Goal: Task Accomplishment & Management: Use online tool/utility

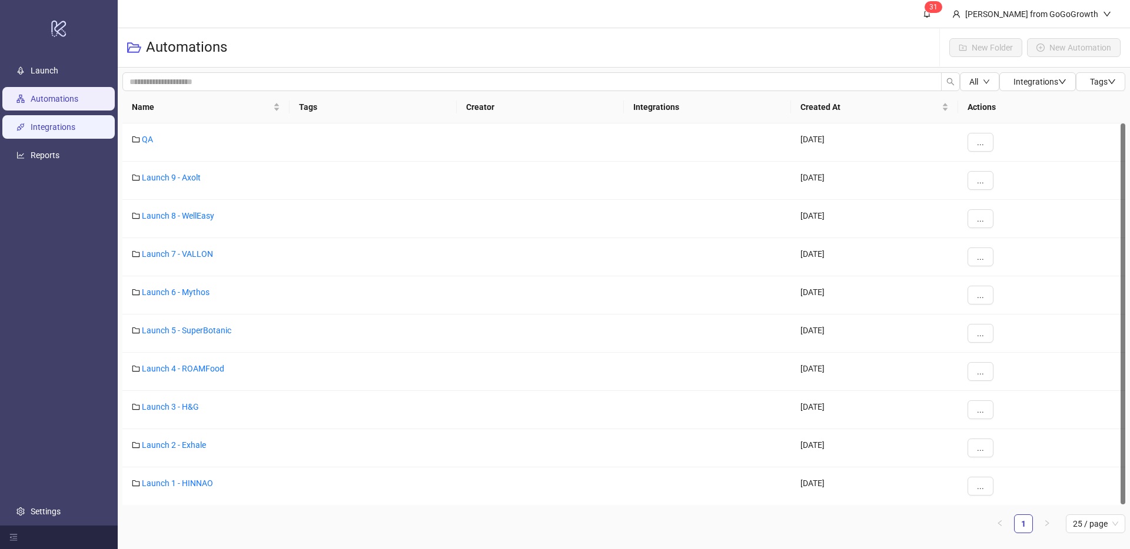
click at [55, 125] on link "Integrations" at bounding box center [53, 126] width 45 height 9
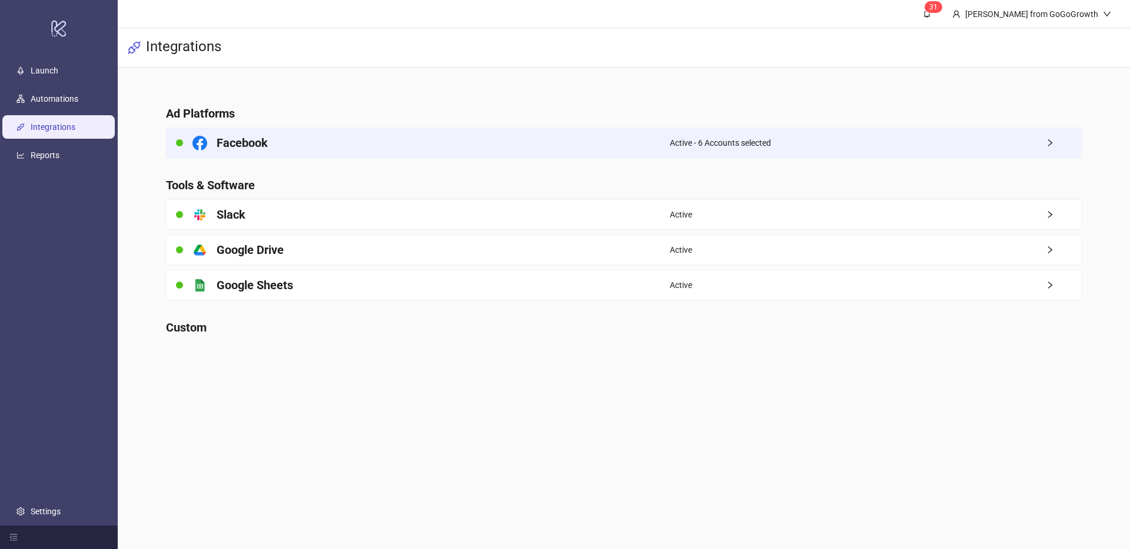
click at [329, 138] on div "Facebook" at bounding box center [417, 142] width 503 height 29
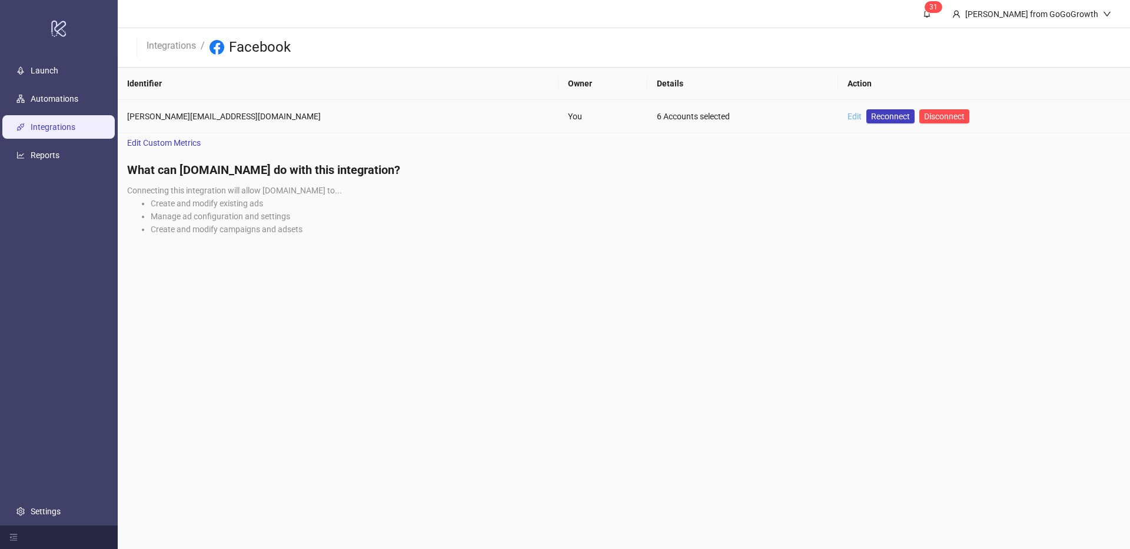
click at [847, 114] on link "Edit" at bounding box center [854, 116] width 14 height 9
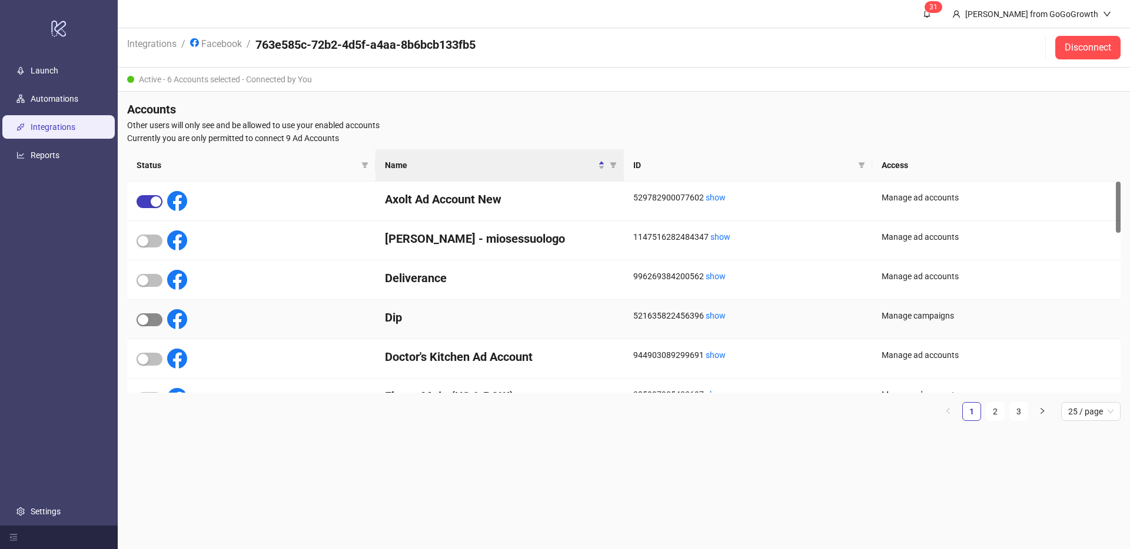
click at [146, 323] on div "button" at bounding box center [143, 320] width 11 height 11
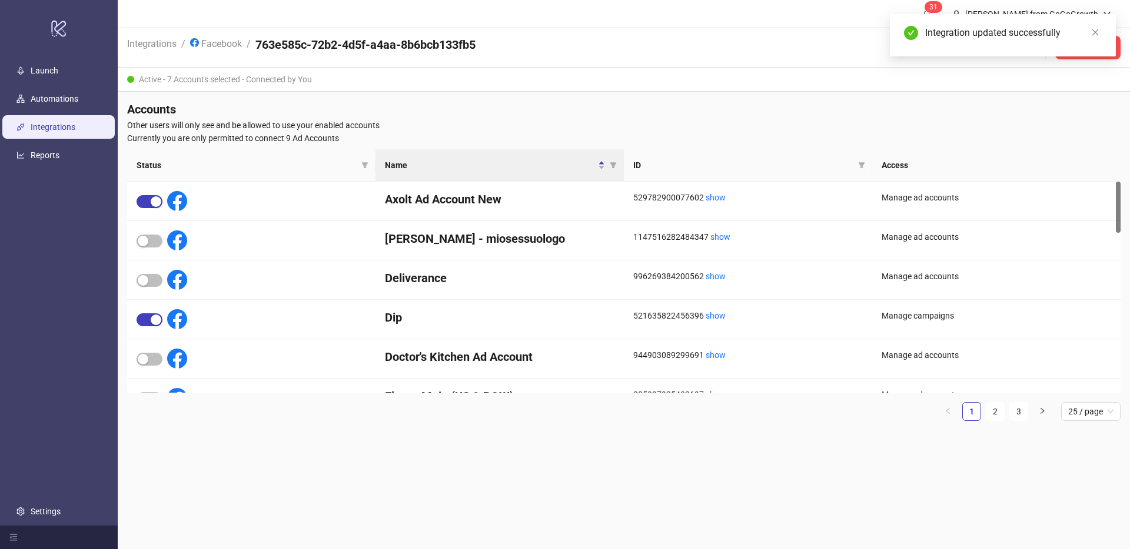
click at [34, 112] on ul "Launch Automations Integrations Reports Settings" at bounding box center [59, 290] width 118 height 469
click at [43, 104] on link "Automations" at bounding box center [55, 98] width 48 height 9
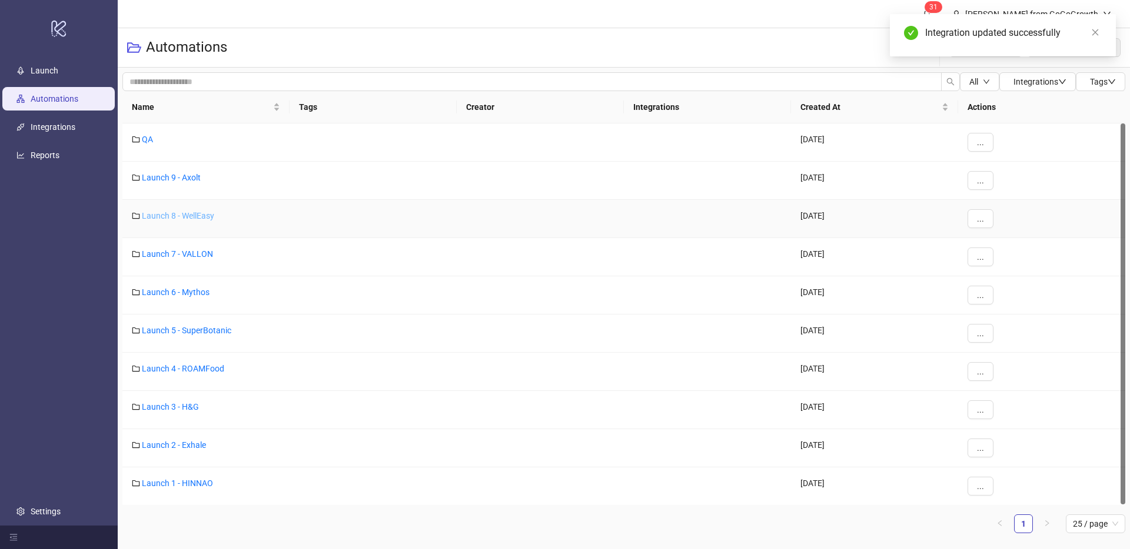
click at [168, 215] on link "Launch 8 - WellEasy" at bounding box center [178, 215] width 72 height 9
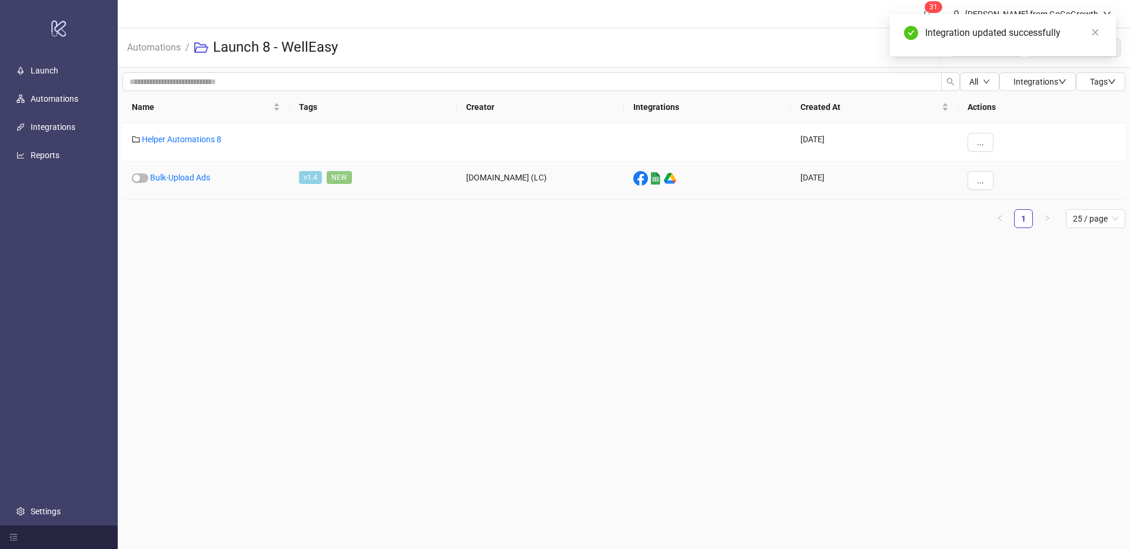
click at [195, 169] on div "Bulk-Upload Ads" at bounding box center [205, 181] width 167 height 38
click at [192, 172] on div "Bulk-Upload Ads" at bounding box center [205, 181] width 167 height 38
click at [189, 173] on link "Bulk-Upload Ads" at bounding box center [180, 177] width 60 height 9
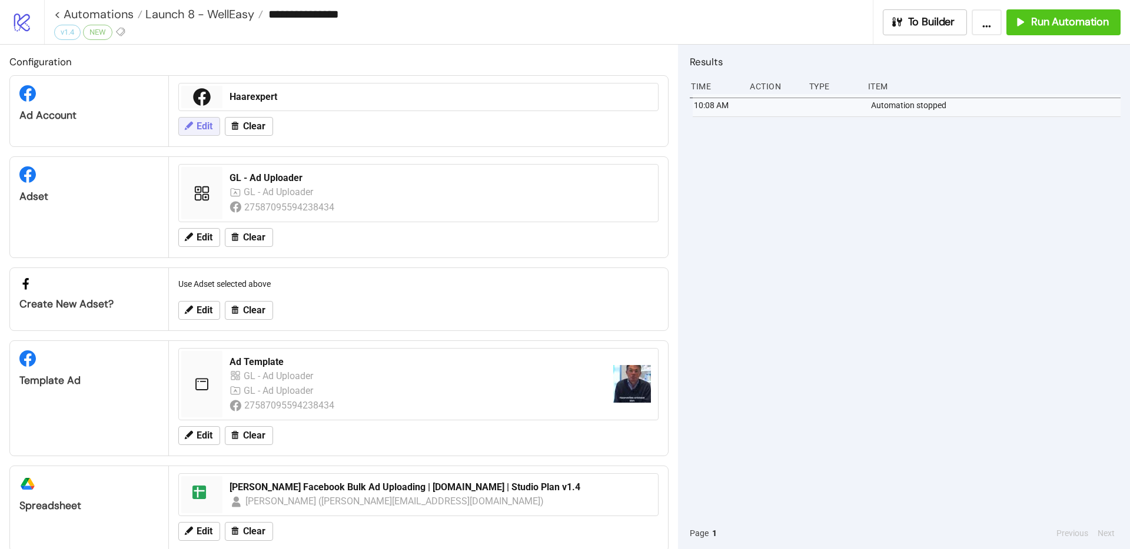
click at [205, 121] on span "Edit" at bounding box center [204, 126] width 16 height 11
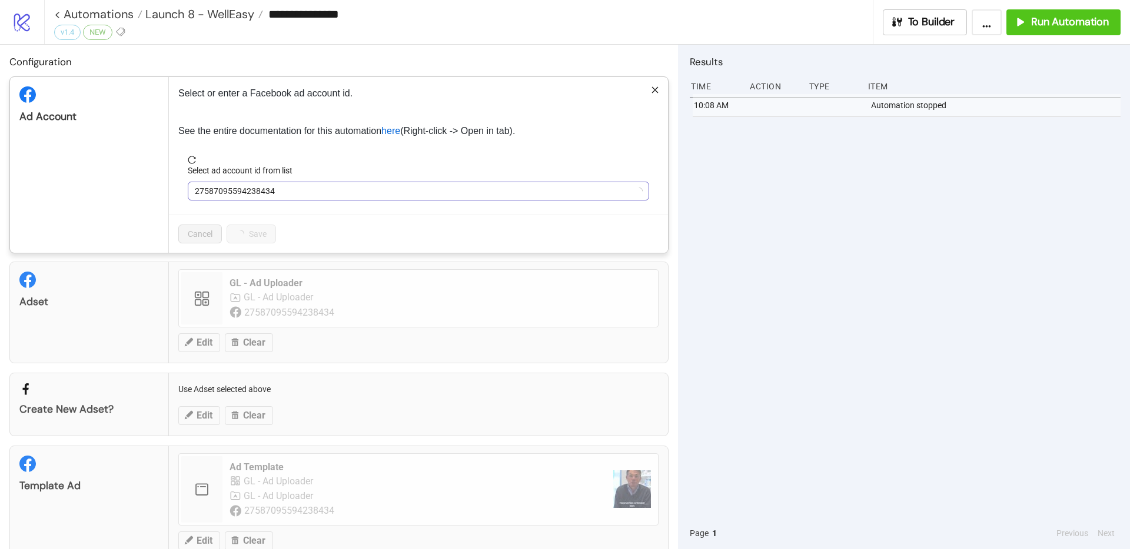
click at [269, 186] on span "27587095594238434" at bounding box center [418, 191] width 447 height 18
click at [269, 186] on span "Haarexpert" at bounding box center [418, 191] width 447 height 18
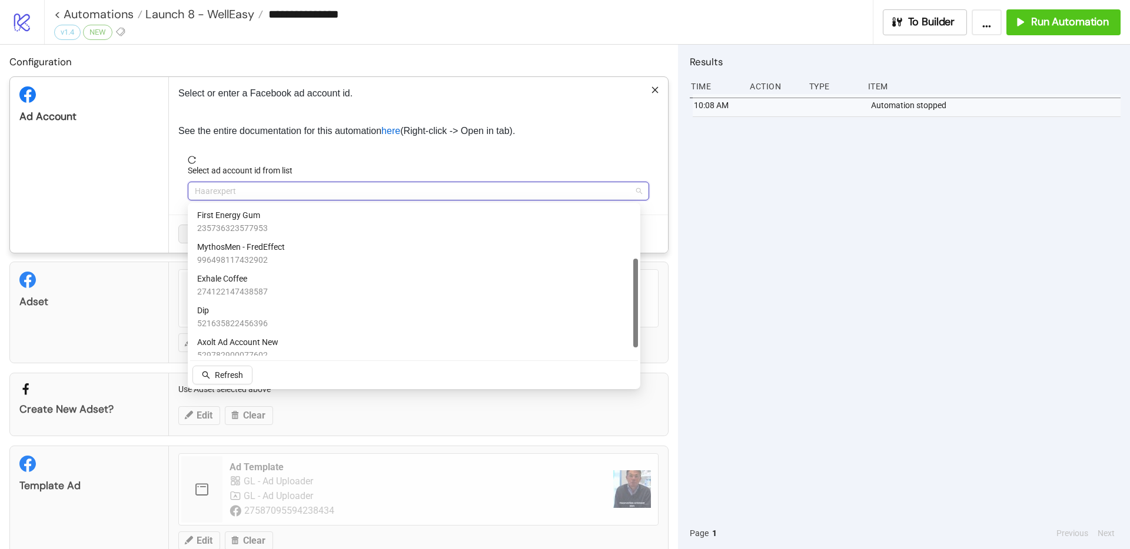
scroll to position [104, 0]
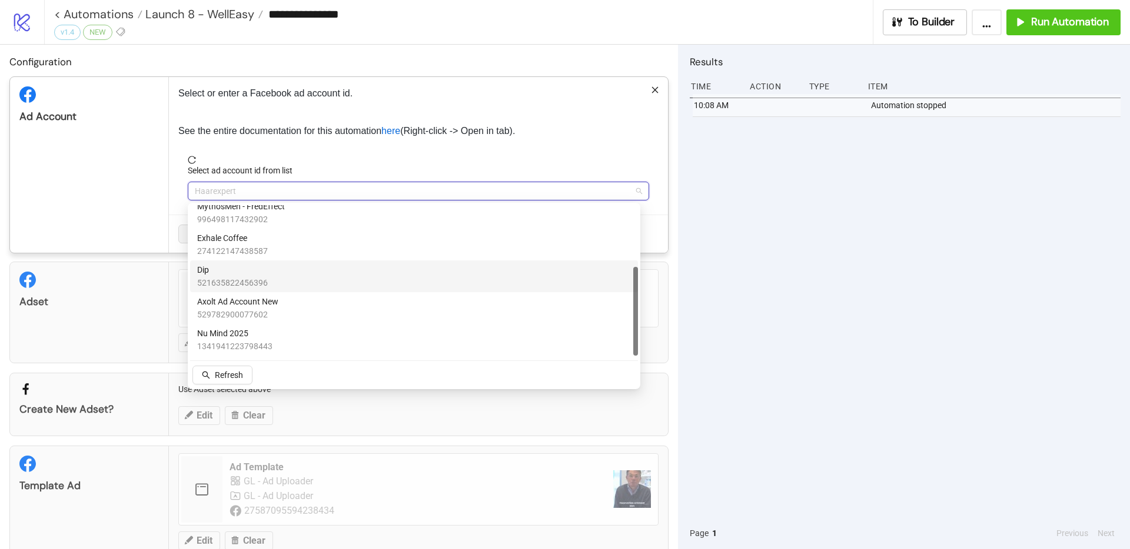
click at [226, 274] on span "Dip" at bounding box center [232, 270] width 71 height 13
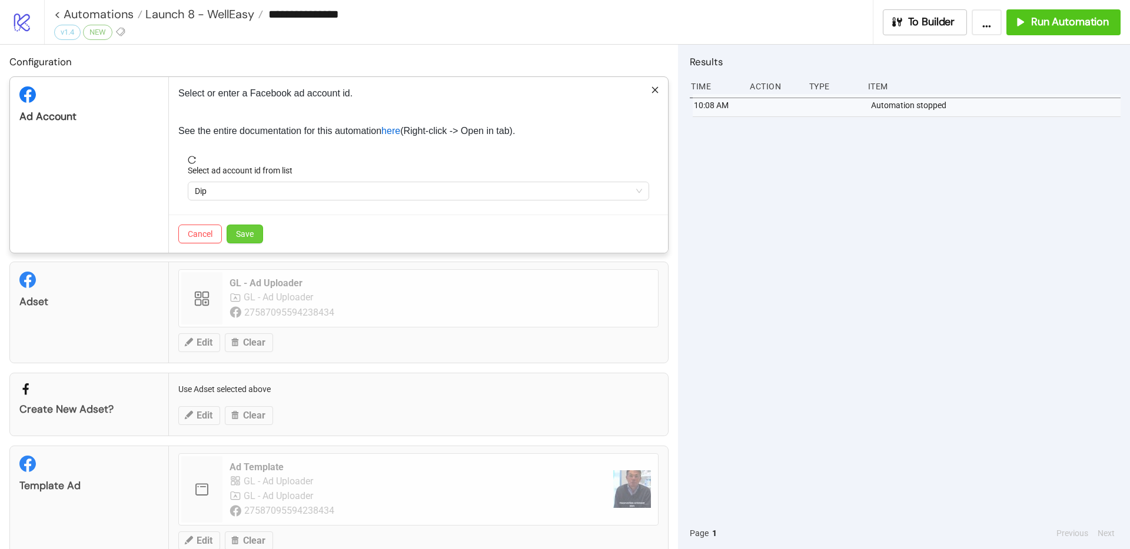
click at [246, 226] on button "Save" at bounding box center [244, 234] width 36 height 19
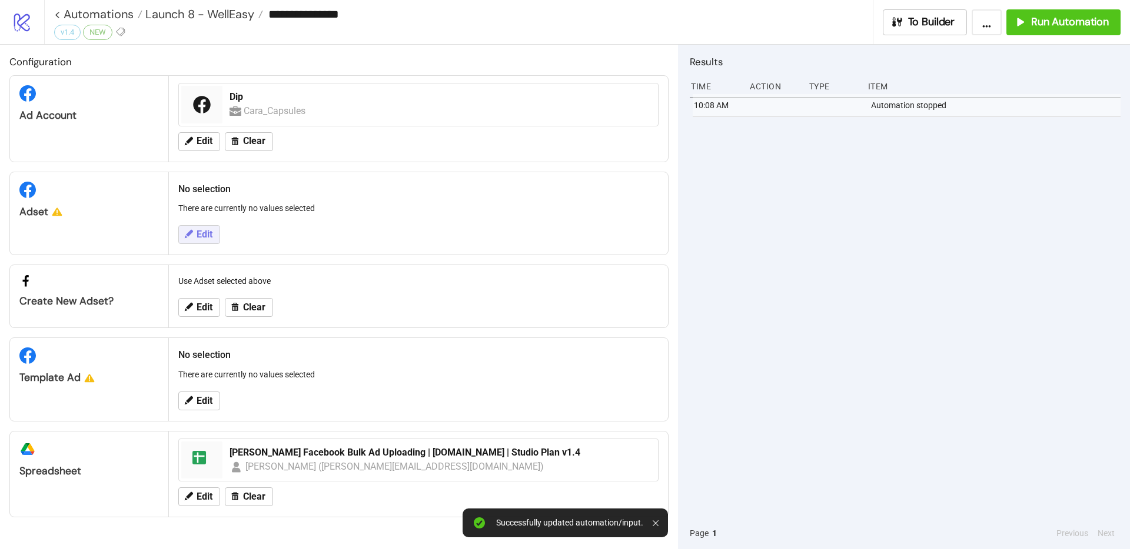
click at [184, 239] on icon at bounding box center [188, 234] width 11 height 11
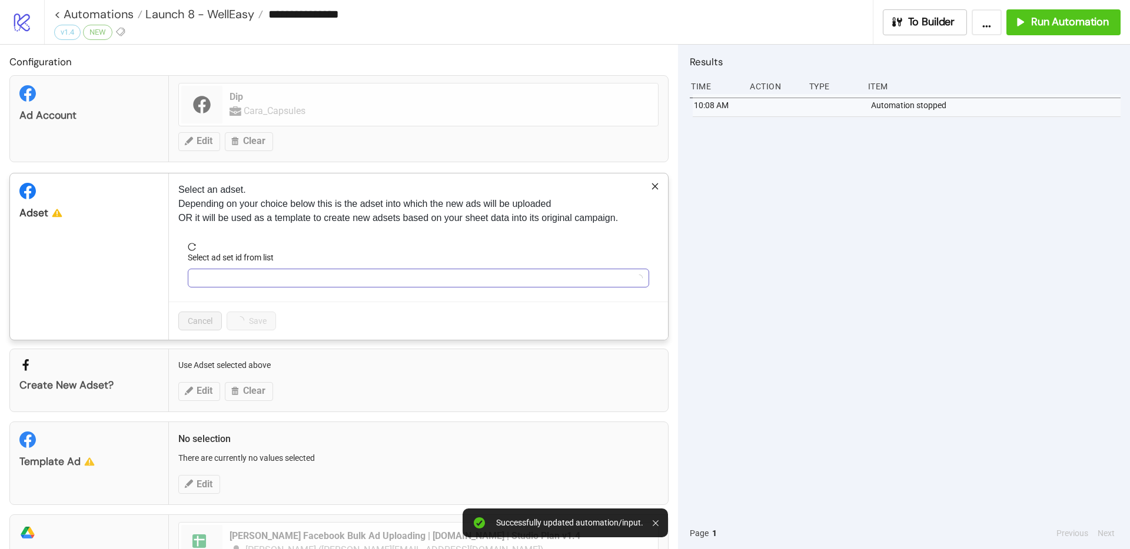
click at [216, 282] on input "Select ad set id from list" at bounding box center [413, 278] width 437 height 18
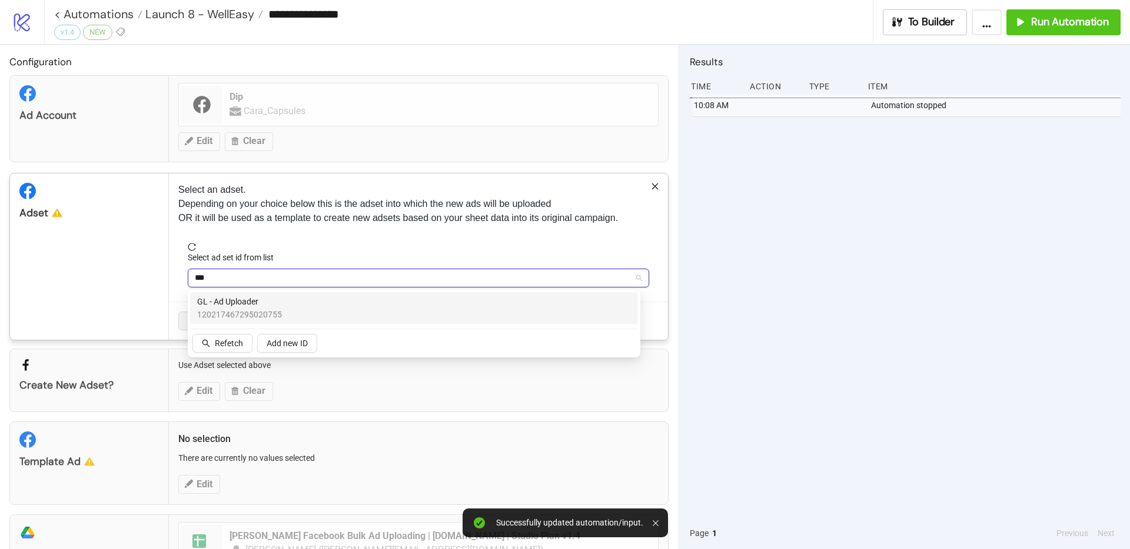
type input "****"
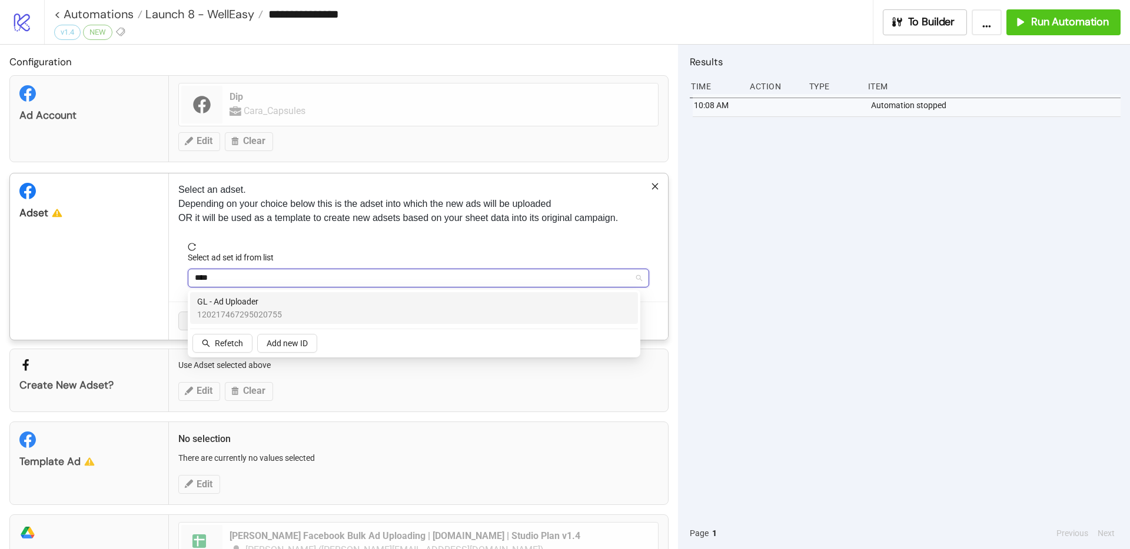
click at [218, 297] on span "GL - Ad Uploader" at bounding box center [239, 301] width 85 height 13
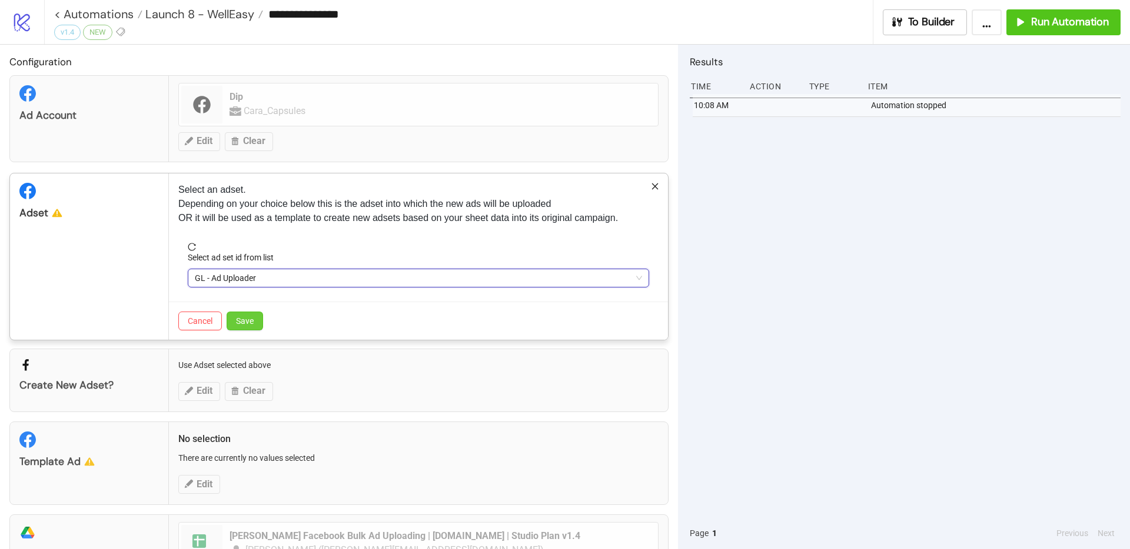
click at [251, 324] on span "Save" at bounding box center [245, 320] width 18 height 9
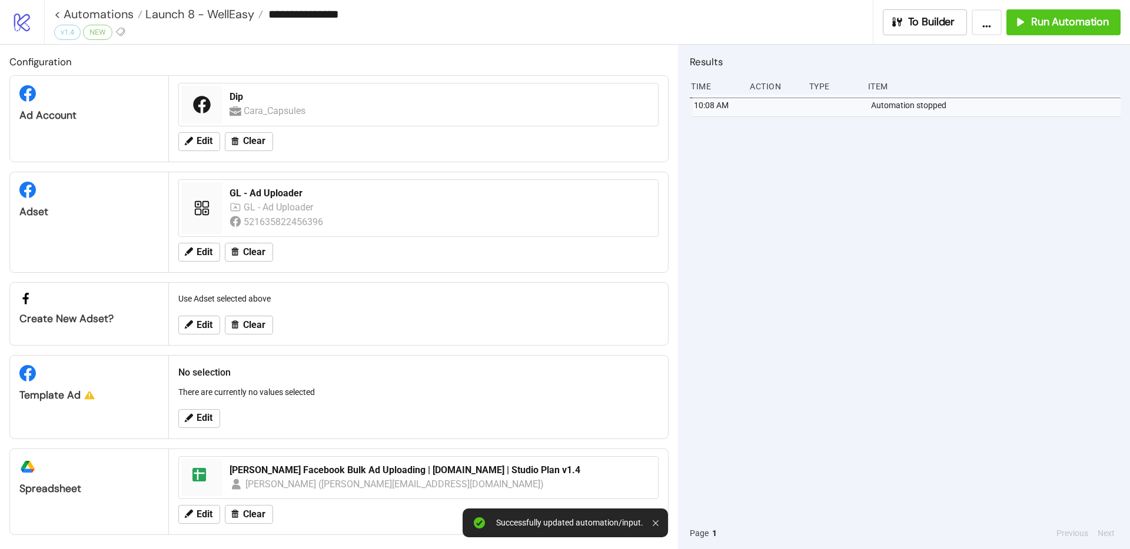
scroll to position [5, 0]
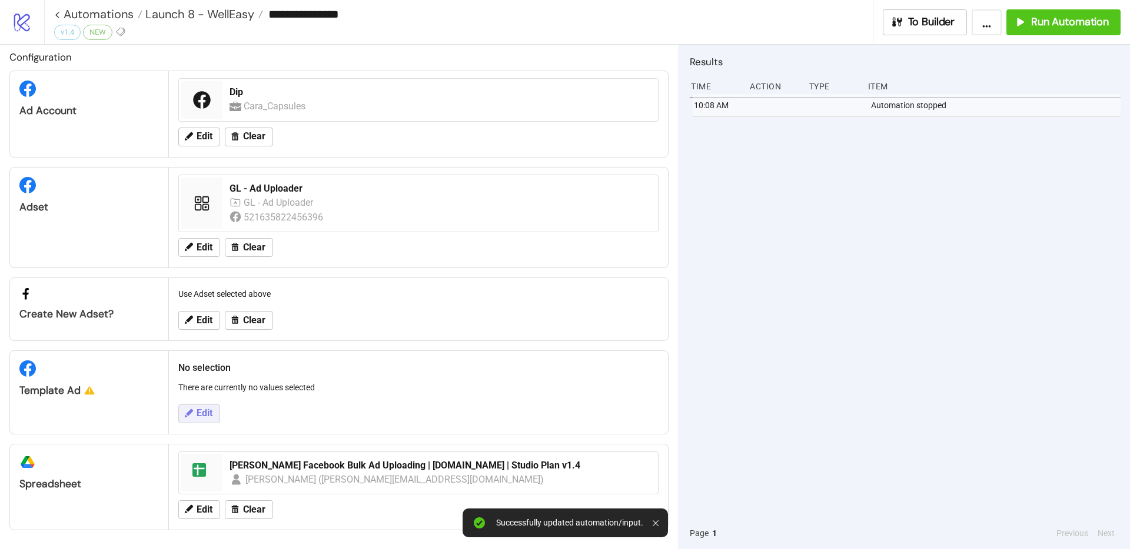
click at [199, 412] on span "Edit" at bounding box center [204, 413] width 16 height 11
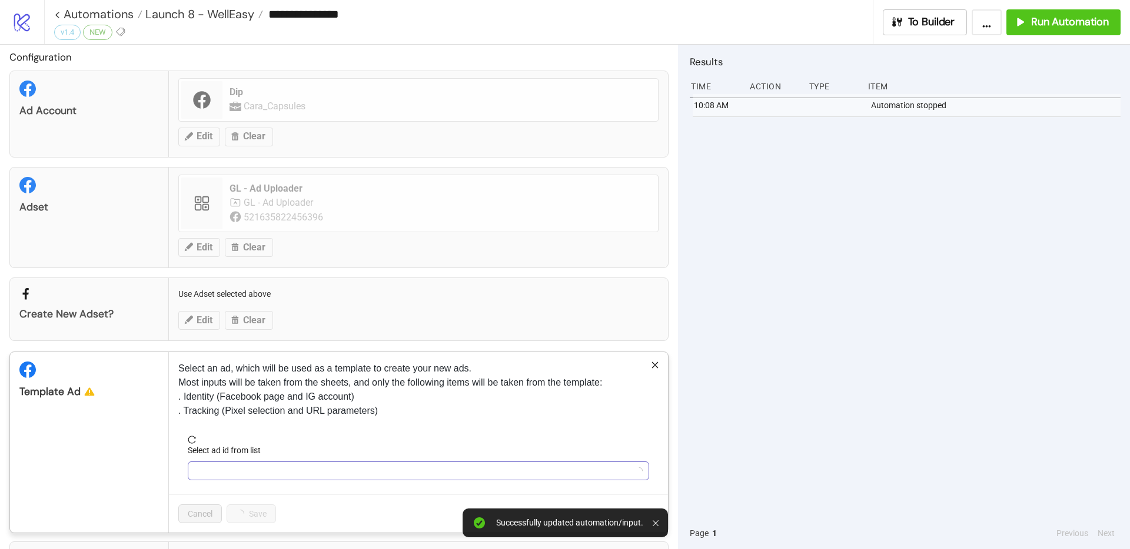
click at [232, 475] on input "Select ad id from list" at bounding box center [413, 471] width 437 height 18
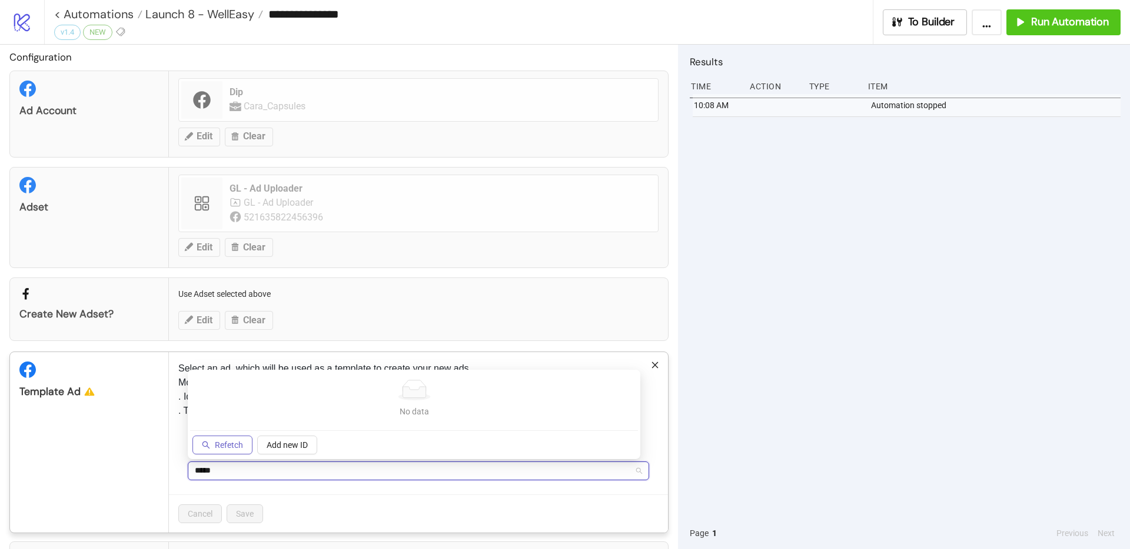
type input "*****"
click at [229, 451] on button "Refetch" at bounding box center [222, 445] width 60 height 19
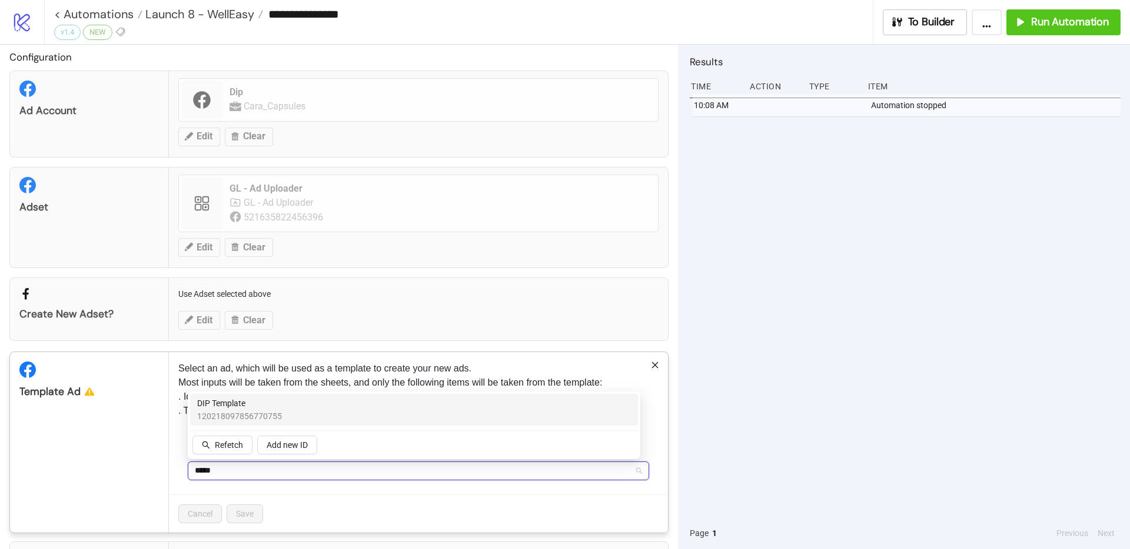
click at [260, 401] on span "DIP Template" at bounding box center [239, 403] width 85 height 13
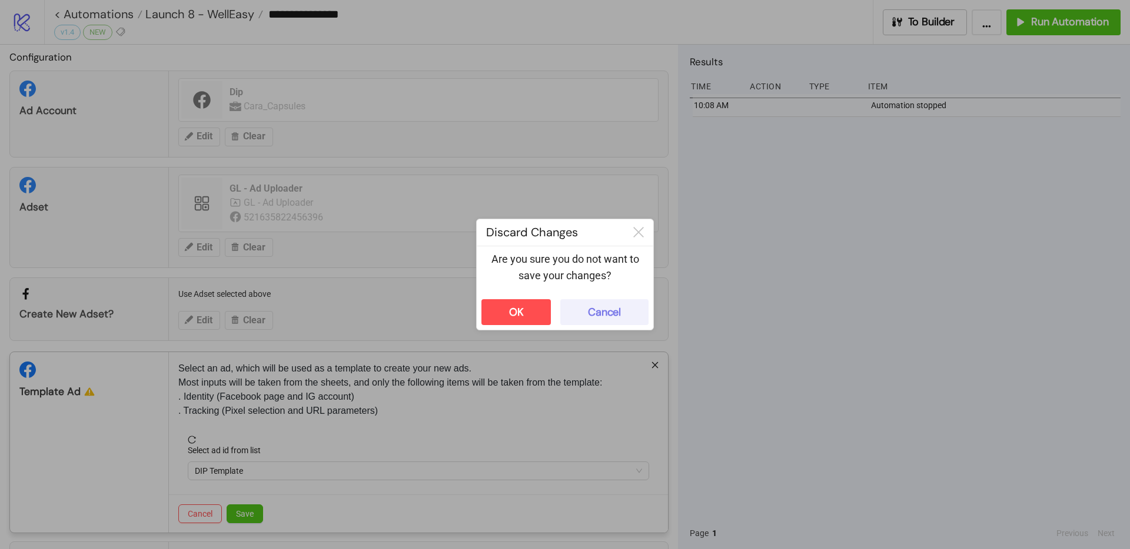
click at [609, 309] on div "Cancel" at bounding box center [604, 313] width 33 height 14
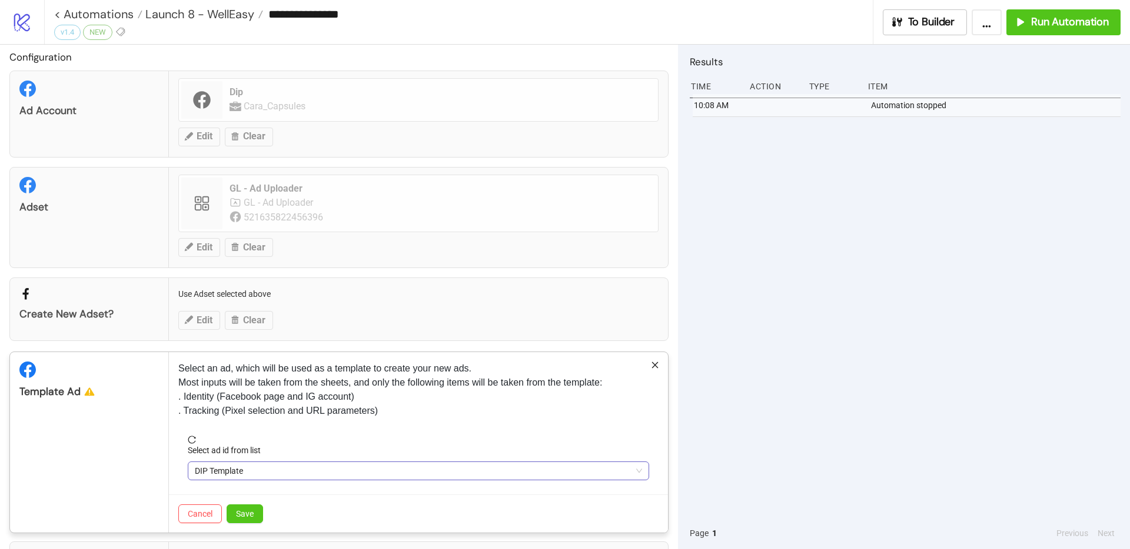
click at [209, 472] on span "DIP Template" at bounding box center [418, 471] width 447 height 18
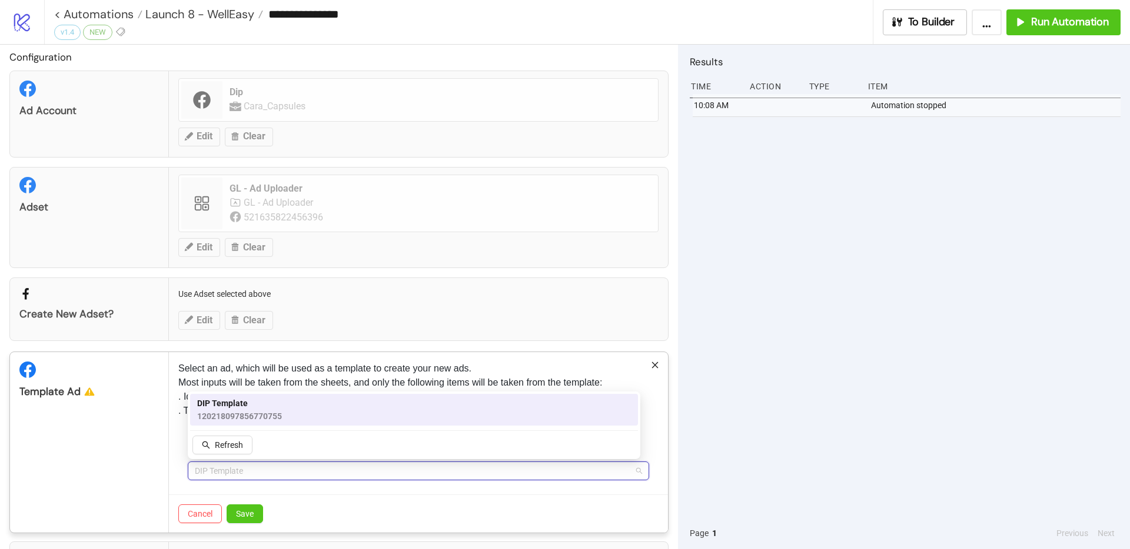
click at [262, 410] on span "120218097856770755" at bounding box center [239, 416] width 85 height 13
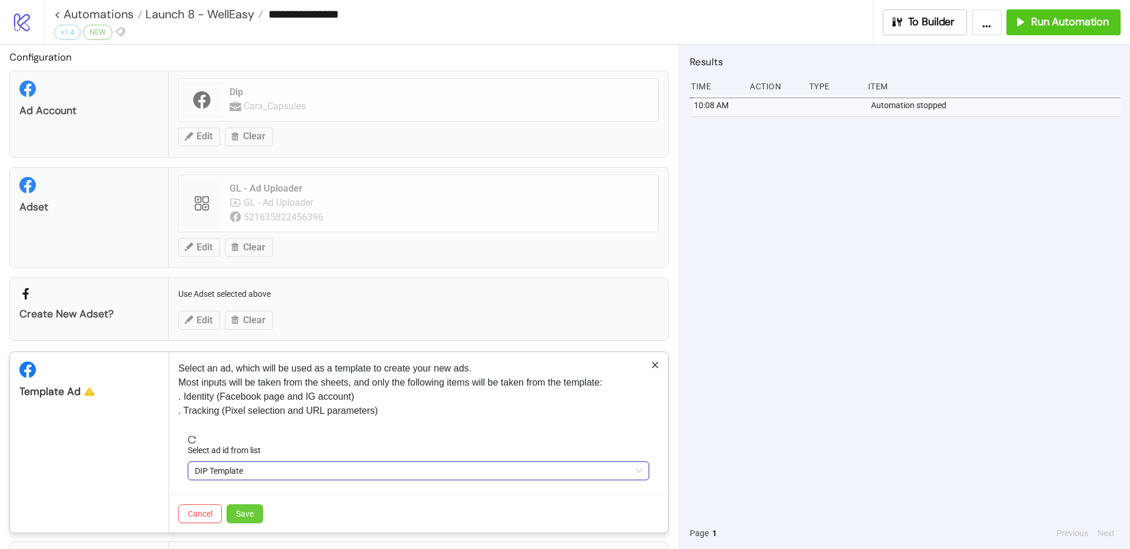
click at [241, 507] on button "Save" at bounding box center [244, 514] width 36 height 19
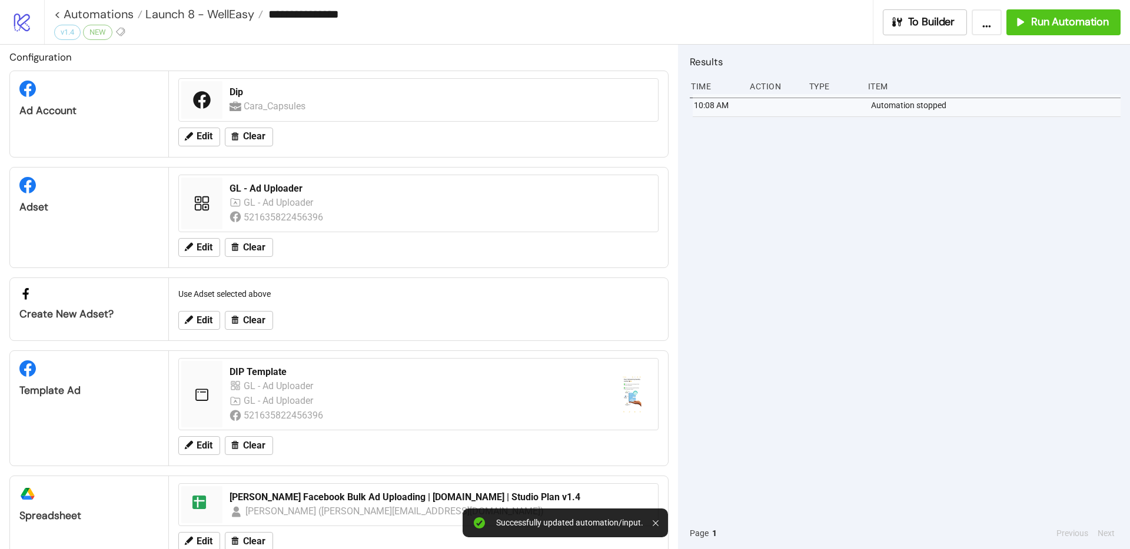
scroll to position [36, 0]
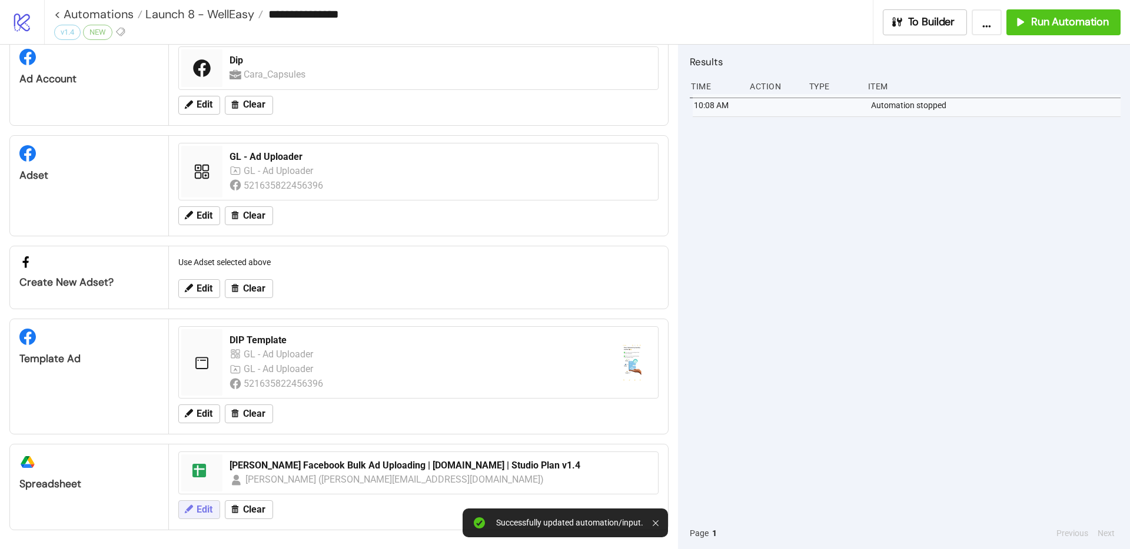
click at [191, 507] on icon at bounding box center [189, 509] width 8 height 8
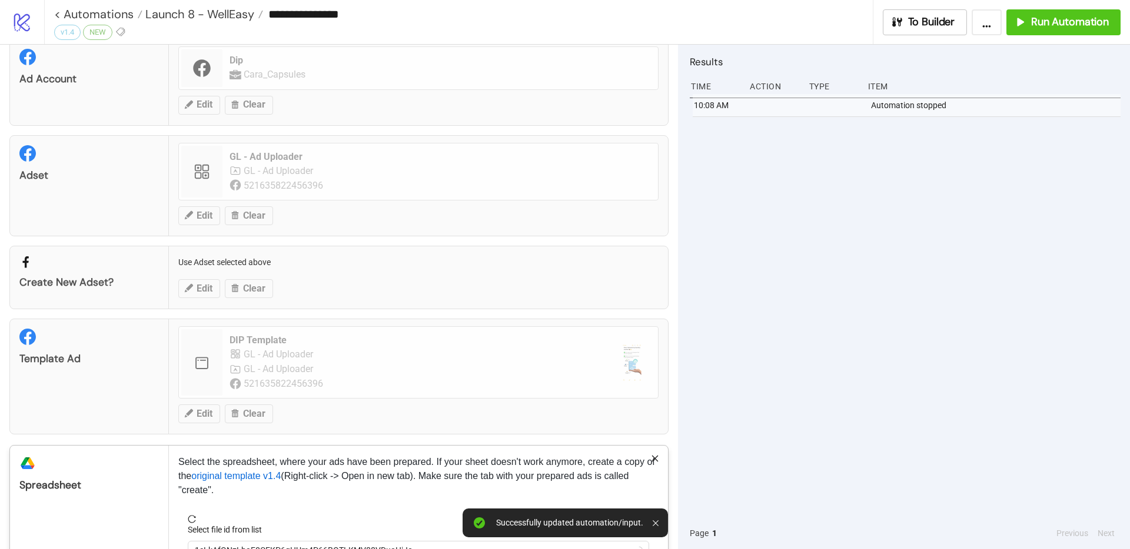
scroll to position [118, 0]
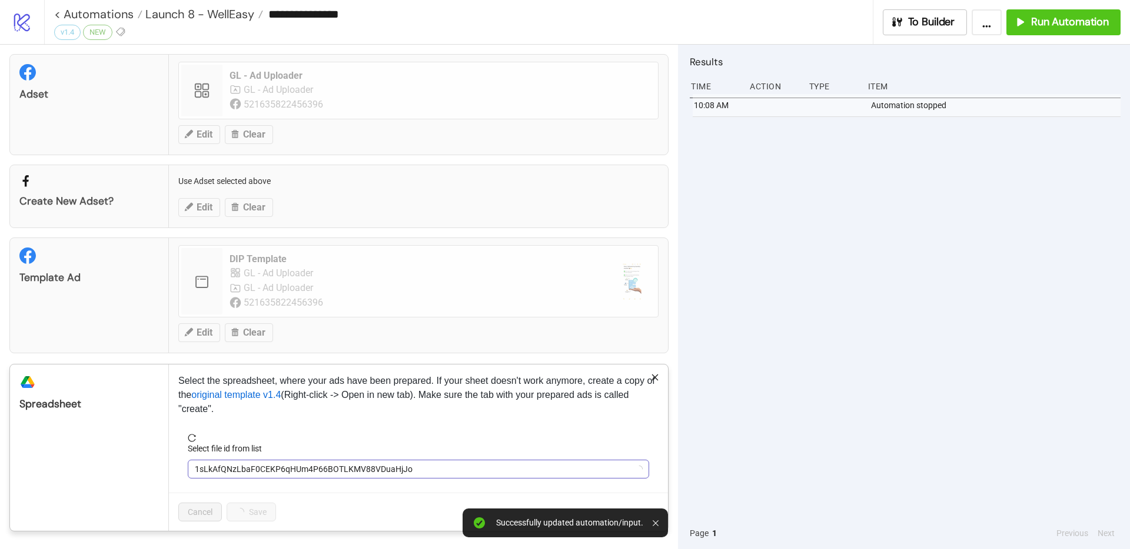
click at [221, 465] on span "1sLkAfQNzLbaF0CEKP6qHUm4P66BOTLKMV88VDuaHjJo" at bounding box center [418, 470] width 447 height 18
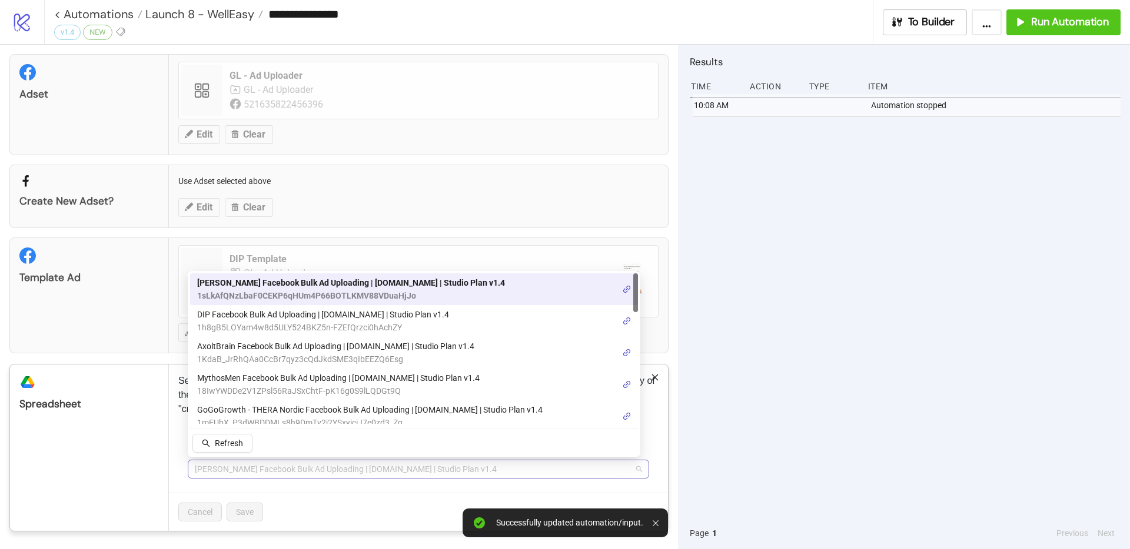
click at [227, 466] on span "[PERSON_NAME] Facebook Bulk Ad Uploading | [DOMAIN_NAME] | Studio Plan v1.4" at bounding box center [418, 470] width 447 height 18
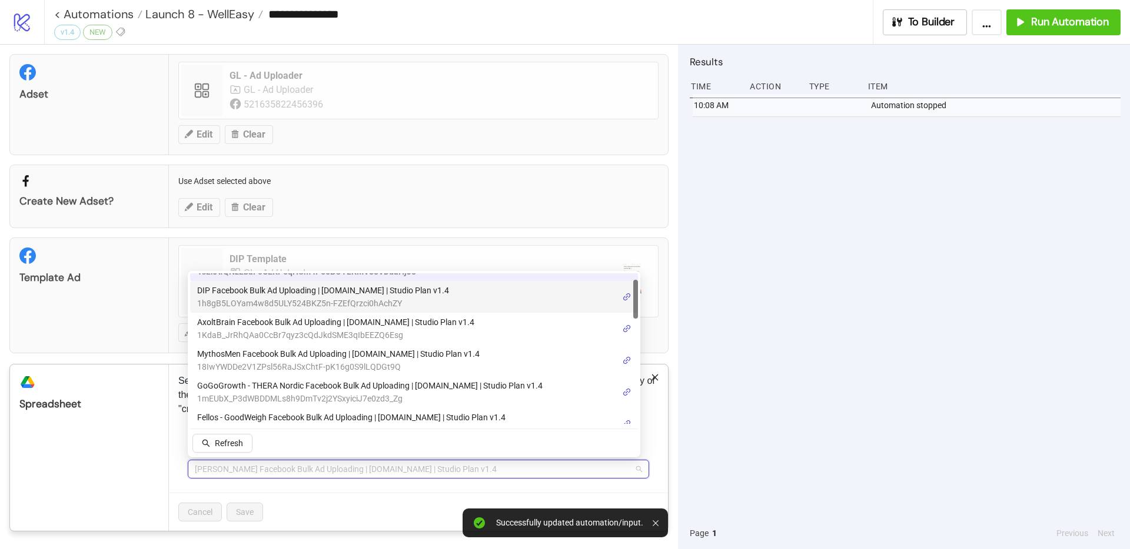
scroll to position [24, 0]
click at [285, 291] on span "DIP Facebook Bulk Ad Uploading | [DOMAIN_NAME] | Studio Plan v1.4" at bounding box center [323, 290] width 252 height 13
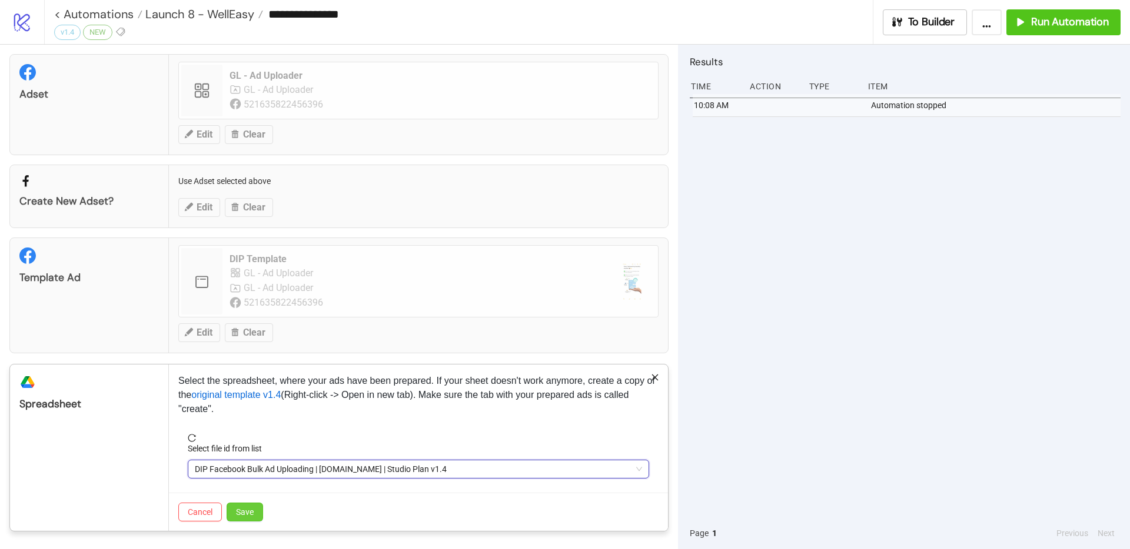
click at [238, 515] on span "Save" at bounding box center [245, 512] width 18 height 9
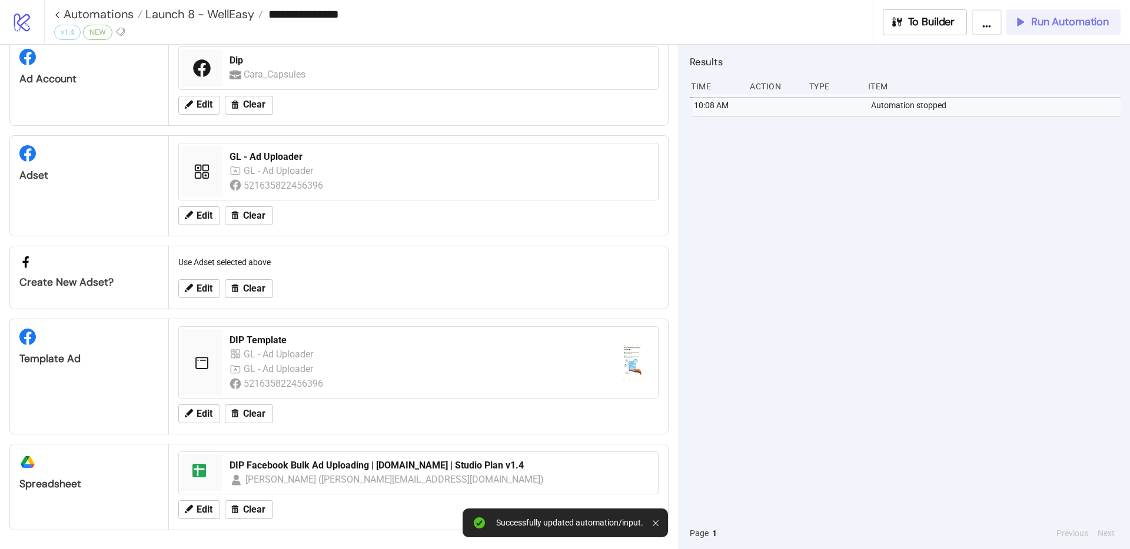
click at [1040, 26] on span "Run Automation" at bounding box center [1070, 22] width 78 height 14
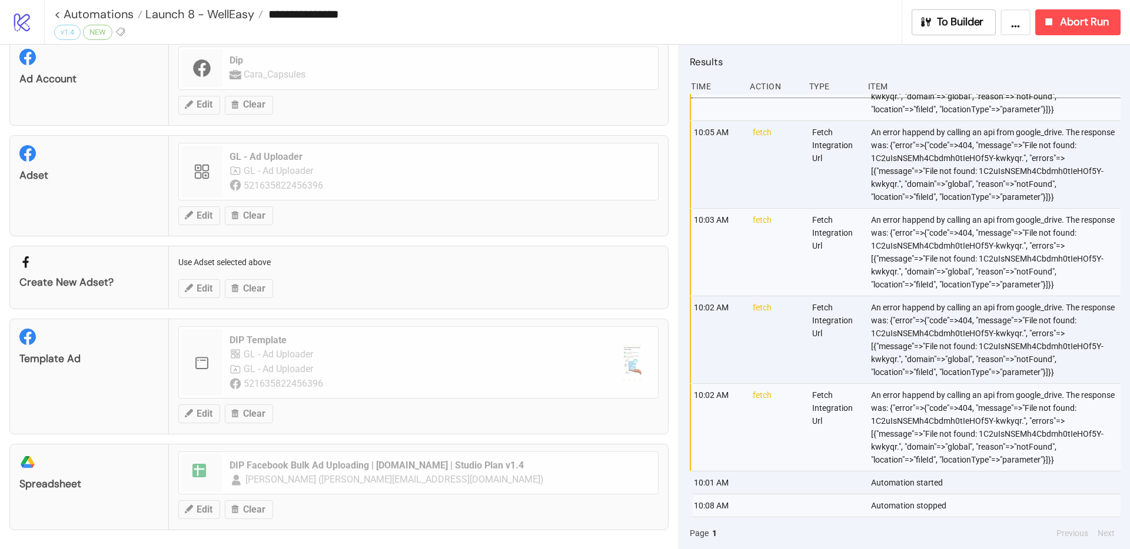
scroll to position [0, 0]
